Goal: Information Seeking & Learning: Learn about a topic

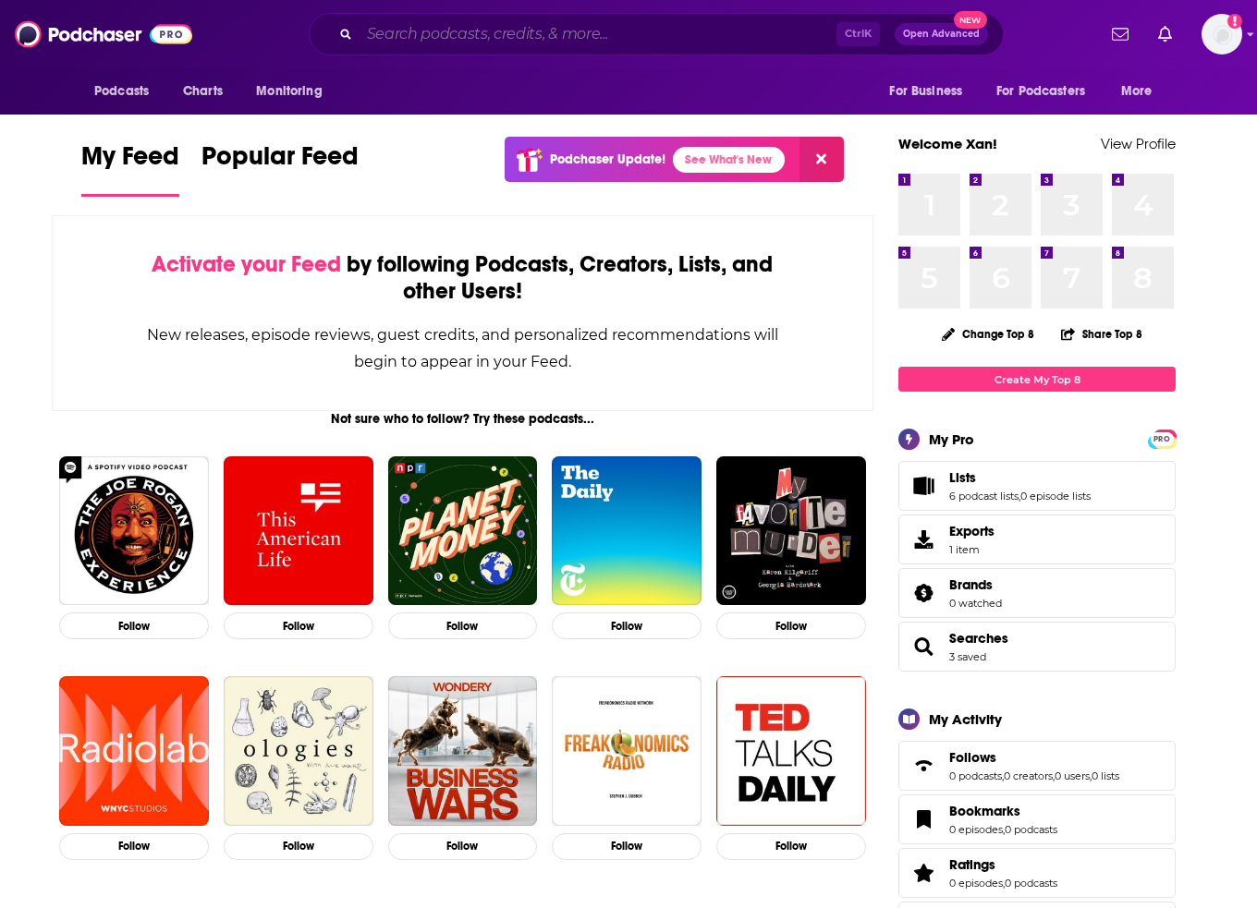
click at [489, 25] on input "Search podcasts, credits, & more..." at bounding box center [597, 34] width 477 height 30
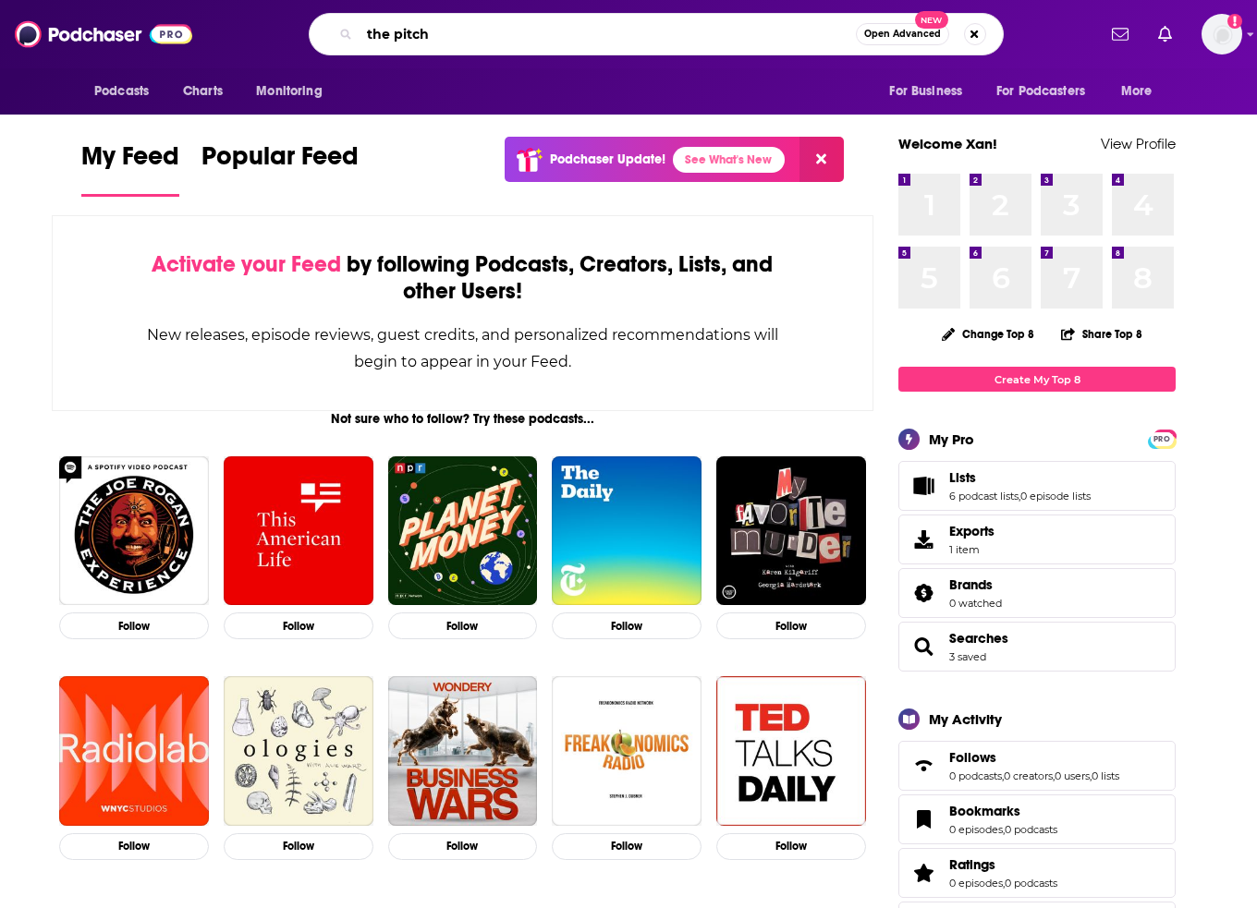
type input "the pitch"
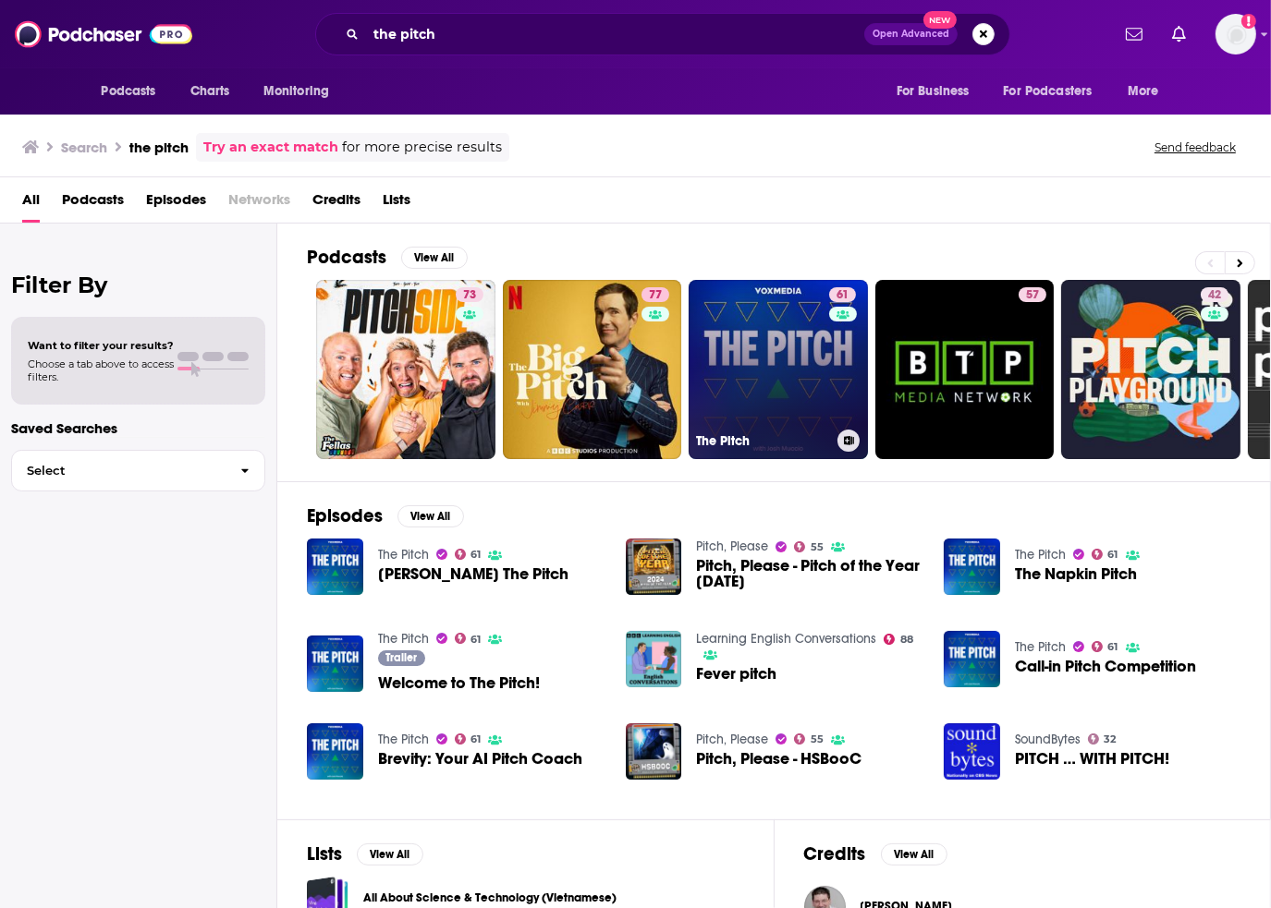
click at [785, 339] on link "61 The Pitch" at bounding box center [777, 369] width 179 height 179
